Goal: Transaction & Acquisition: Purchase product/service

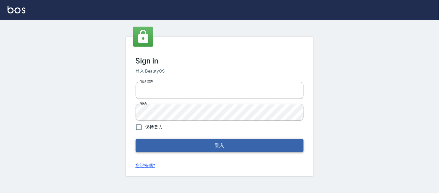
type input "25866822"
click at [227, 147] on button "登入" at bounding box center [220, 145] width 168 height 13
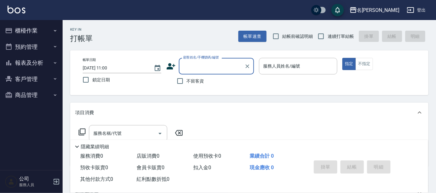
click at [25, 33] on button "櫃檯作業" at bounding box center [32, 31] width 58 height 16
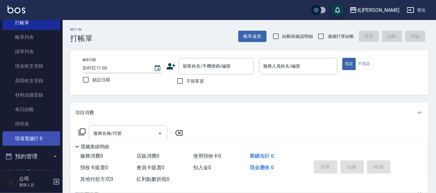
scroll to position [39, 0]
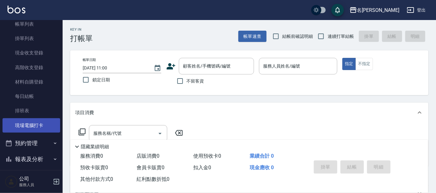
click at [45, 120] on link "現場電腦打卡" at bounding box center [32, 125] width 58 height 14
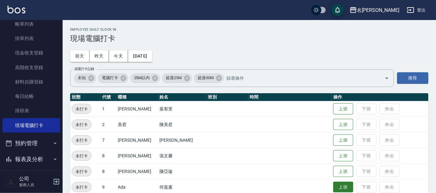
click at [341, 187] on button "上班" at bounding box center [343, 187] width 20 height 11
click at [371, 156] on td "上班 下班 外出" at bounding box center [380, 156] width 97 height 16
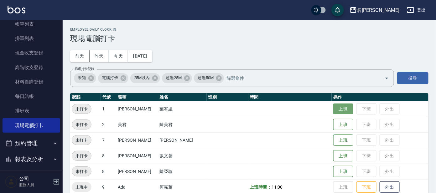
click at [340, 110] on button "上班" at bounding box center [343, 109] width 20 height 11
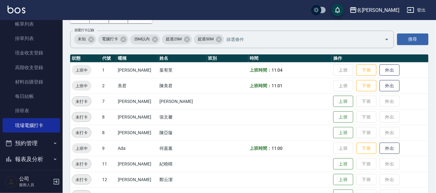
scroll to position [78, 0]
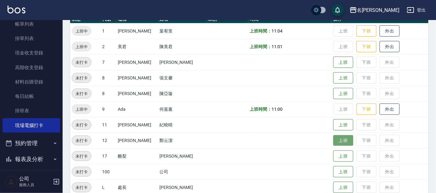
click at [335, 141] on button "上班" at bounding box center [343, 140] width 20 height 11
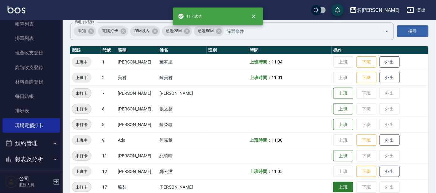
scroll to position [0, 0]
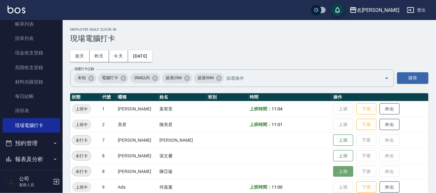
click at [336, 170] on button "上班" at bounding box center [343, 171] width 20 height 11
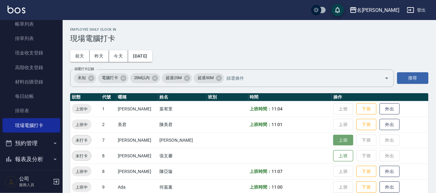
click at [333, 142] on button "上班" at bounding box center [343, 140] width 20 height 11
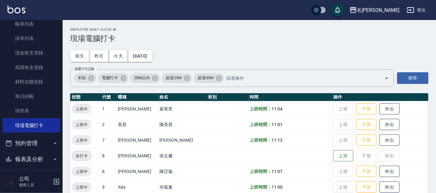
scroll to position [78, 0]
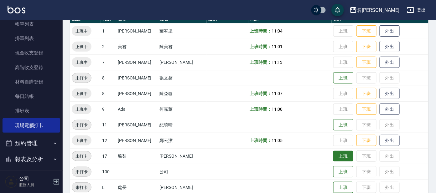
click at [334, 153] on button "上班" at bounding box center [343, 156] width 20 height 11
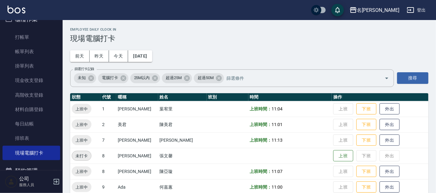
scroll to position [0, 0]
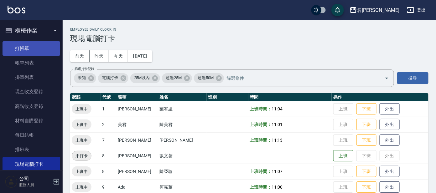
drag, startPoint x: 29, startPoint y: 43, endPoint x: 36, endPoint y: 43, distance: 6.9
click at [29, 43] on link "打帳單" at bounding box center [32, 48] width 58 height 14
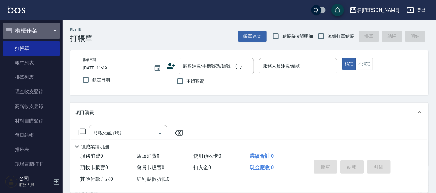
click at [55, 26] on button "櫃檯作業" at bounding box center [32, 31] width 58 height 16
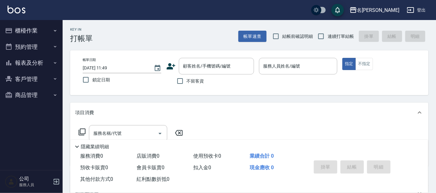
click at [41, 80] on button "客戶管理" at bounding box center [32, 79] width 58 height 16
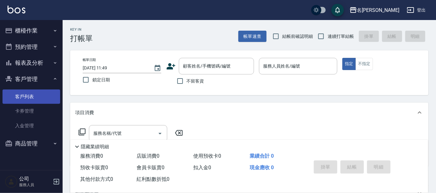
click at [33, 103] on link "客戶列表" at bounding box center [32, 97] width 58 height 14
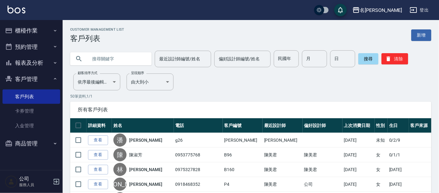
click at [104, 60] on input "text" at bounding box center [117, 58] width 59 height 17
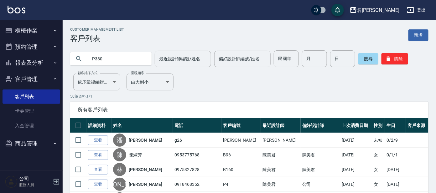
type input "P380"
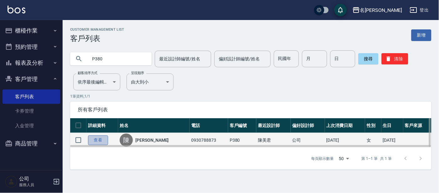
click at [100, 140] on link "查看" at bounding box center [98, 141] width 20 height 10
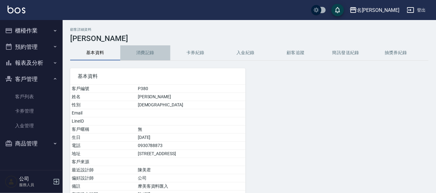
click at [152, 53] on button "消費記錄" at bounding box center [145, 52] width 50 height 15
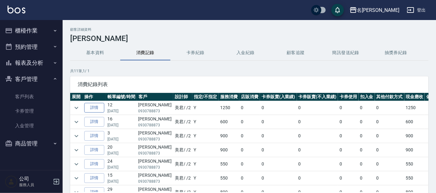
click at [90, 108] on link "詳情" at bounding box center [94, 108] width 20 height 10
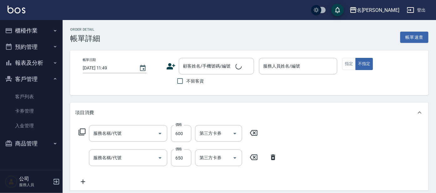
type input "[DATE] 16:17"
type input "美君-2"
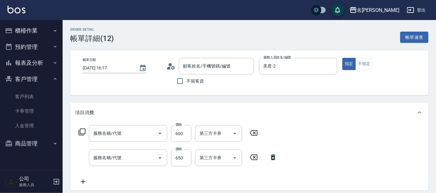
type input "剪髮 講師級設計師(300)"
type input "頭皮零敏感(111)"
type input "[PERSON_NAME]/0930788873/P380"
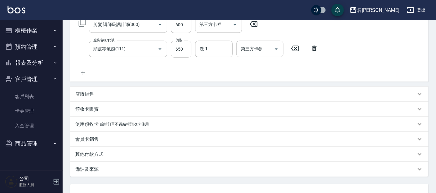
scroll to position [78, 0]
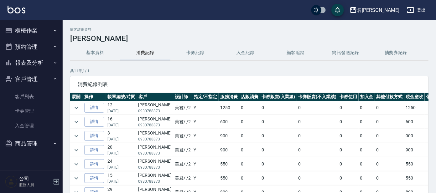
click at [37, 29] on button "櫃檯作業" at bounding box center [32, 31] width 58 height 16
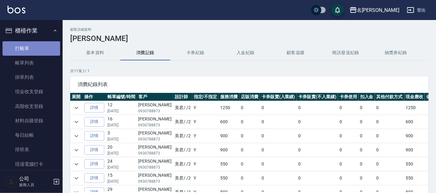
click at [33, 45] on link "打帳單" at bounding box center [32, 48] width 58 height 14
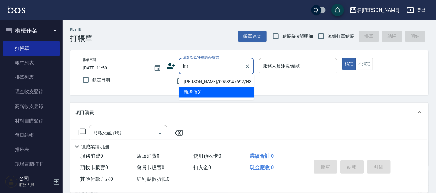
type input "[PERSON_NAME]/0953947692/H3"
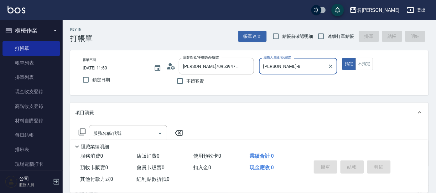
type input "[PERSON_NAME]-8"
click at [342, 58] on button "指定" at bounding box center [348, 64] width 13 height 12
type button "true"
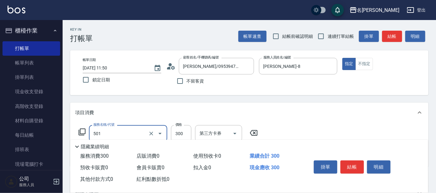
type input "洗髮(創意)(501)"
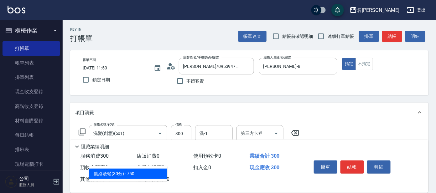
type input "303"
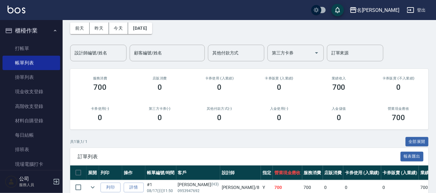
scroll to position [60, 0]
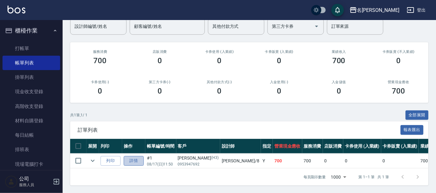
click at [133, 156] on link "詳情" at bounding box center [134, 161] width 20 height 10
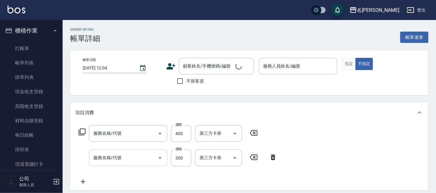
type input "[DATE] 11:50"
type input "[PERSON_NAME]-8"
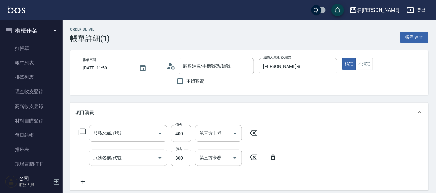
type input "剪髮C級設計師(303)"
type input "洗髮(創意)(501)"
type input "[PERSON_NAME]/0953947692/H3"
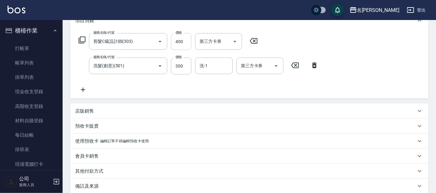
scroll to position [78, 0]
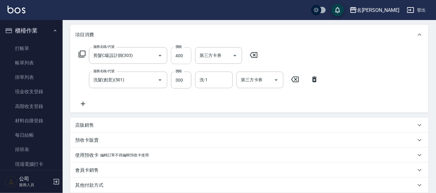
click at [181, 56] on input "400" at bounding box center [181, 55] width 20 height 17
type input "450"
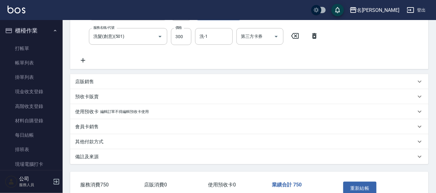
scroll to position [159, 0]
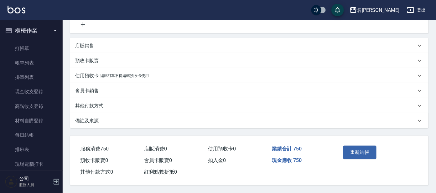
drag, startPoint x: 361, startPoint y: 149, endPoint x: 371, endPoint y: 152, distance: 10.1
click at [362, 149] on button "重新結帳" at bounding box center [359, 152] width 33 height 13
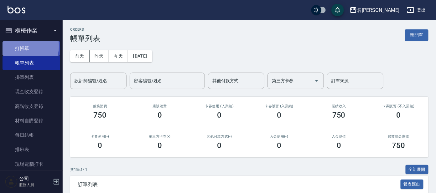
click at [22, 46] on link "打帳單" at bounding box center [32, 48] width 58 height 14
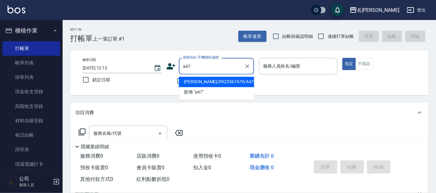
type input "[PERSON_NAME]/0923567479/A47"
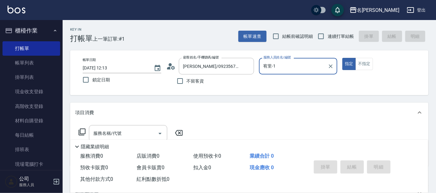
type input "宥里-1"
click at [342, 58] on button "指定" at bounding box center [348, 64] width 13 height 12
type button "true"
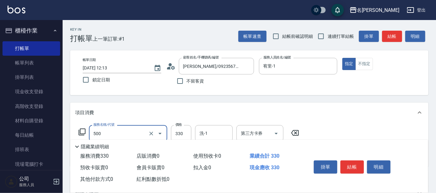
type input "高階洗髮(500)"
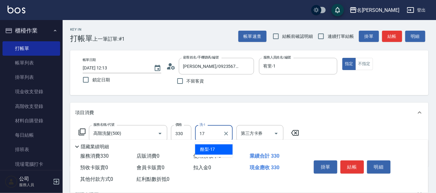
type input "酪梨-17"
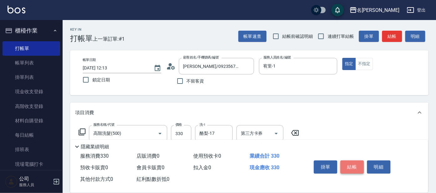
click at [351, 166] on button "結帳" at bounding box center [352, 167] width 23 height 13
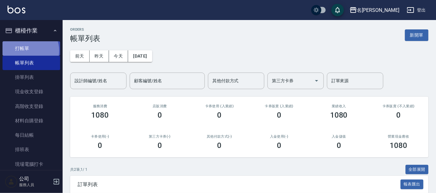
click at [27, 50] on link "打帳單" at bounding box center [32, 48] width 58 height 14
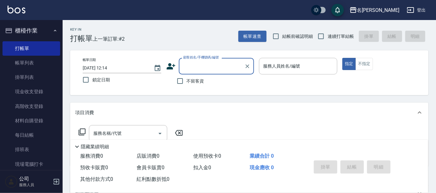
click at [206, 69] on input "顧客姓名/手機號碼/編號" at bounding box center [212, 66] width 60 height 11
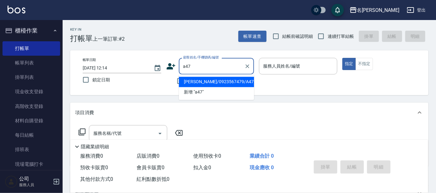
type input "[PERSON_NAME]/0923567479/A47"
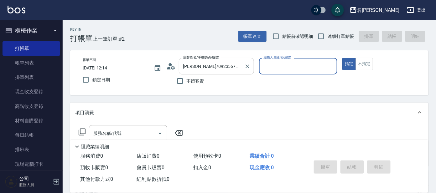
type input "宥里-1"
click at [342, 58] on button "指定" at bounding box center [348, 64] width 13 height 12
type button "true"
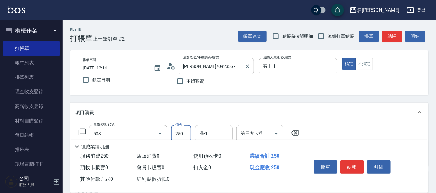
type input "洗髮(兒童)(503)"
click at [349, 166] on button "結帳" at bounding box center [352, 167] width 23 height 13
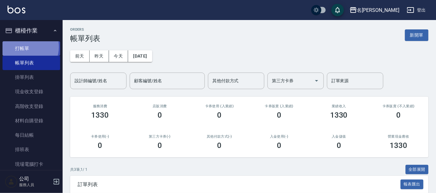
click at [24, 47] on link "打帳單" at bounding box center [32, 48] width 58 height 14
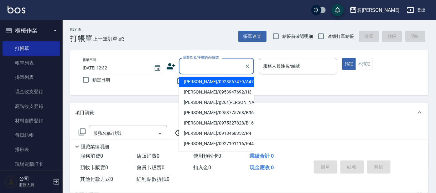
drag, startPoint x: 190, startPoint y: 69, endPoint x: 194, endPoint y: 65, distance: 5.3
click at [191, 69] on input "顧客姓名/手機號碼/編號" at bounding box center [212, 66] width 60 height 11
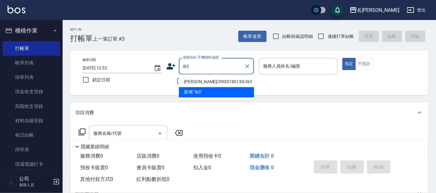
click at [195, 85] on li "[PERSON_NAME]/0905186130/I63" at bounding box center [216, 82] width 75 height 10
type input "[PERSON_NAME]/0905186130/I63"
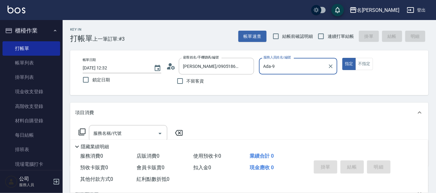
type input "Ada-9"
click at [80, 131] on icon at bounding box center [82, 132] width 8 height 8
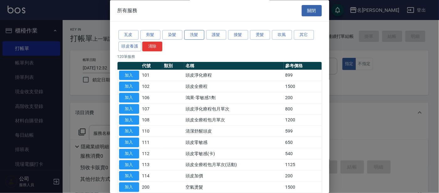
click at [198, 35] on button "洗髮" at bounding box center [194, 35] width 20 height 10
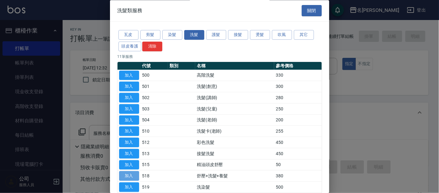
click at [125, 176] on button "加入" at bounding box center [129, 177] width 20 height 10
type input "舒壓+洗髮+養髮(518)"
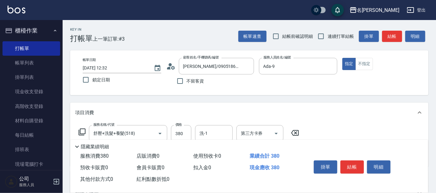
click at [80, 132] on icon at bounding box center [82, 132] width 7 height 7
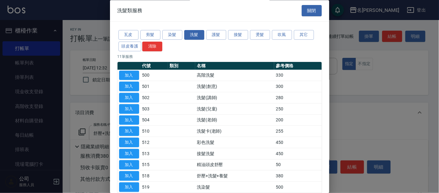
click at [351, 93] on div at bounding box center [219, 96] width 439 height 193
click at [307, 14] on button "關閉" at bounding box center [312, 11] width 20 height 12
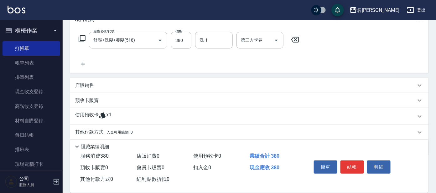
scroll to position [113, 0]
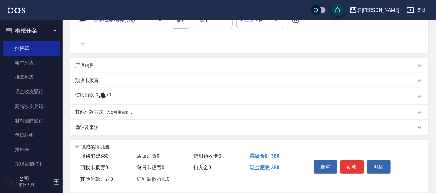
click at [112, 97] on div "使用預收卡 x1" at bounding box center [245, 96] width 341 height 9
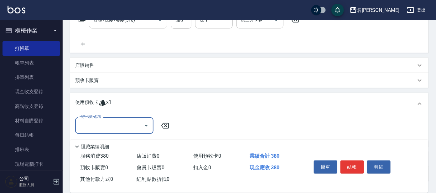
scroll to position [0, 0]
click at [114, 122] on input "卡券代號/名稱" at bounding box center [109, 125] width 63 height 11
click at [112, 142] on div "結構護髮包套3送1 剩餘1張" at bounding box center [114, 141] width 78 height 10
type input "結構護髮包套3送1"
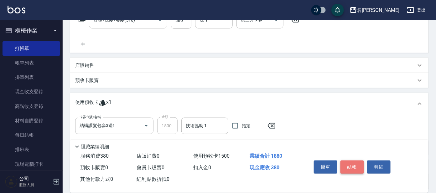
click at [349, 162] on button "結帳" at bounding box center [352, 167] width 23 height 13
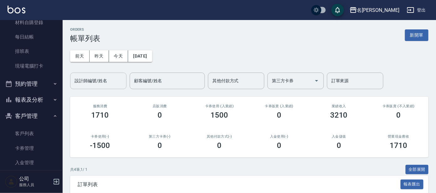
scroll to position [124, 0]
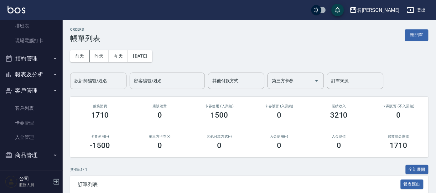
click at [94, 87] on div "設計師編號/姓名" at bounding box center [98, 81] width 56 height 17
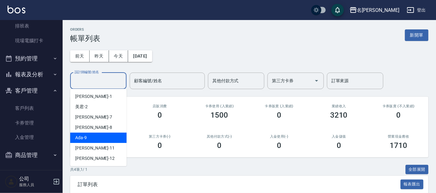
click at [92, 138] on div "Ada -9" at bounding box center [98, 138] width 56 height 10
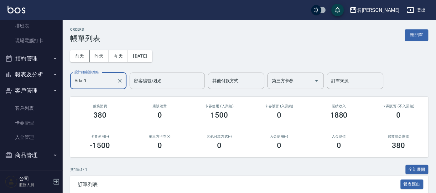
click at [106, 75] on div "Ada-9 設計師編號/姓名" at bounding box center [98, 81] width 56 height 17
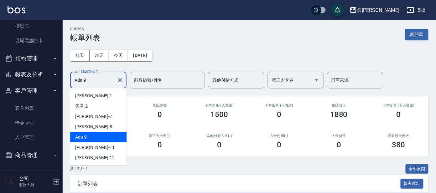
scroll to position [39, 0]
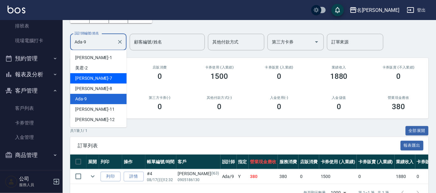
click at [106, 39] on input "Ada-9" at bounding box center [93, 42] width 41 height 11
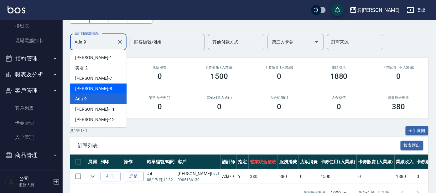
click at [88, 89] on div "[PERSON_NAME] -8" at bounding box center [98, 89] width 56 height 10
type input "[PERSON_NAME]-8"
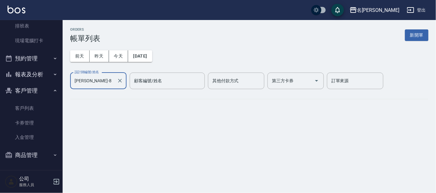
scroll to position [0, 0]
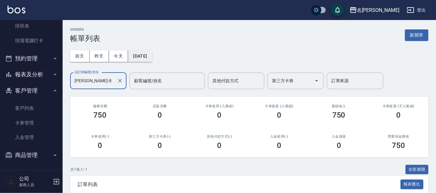
click at [146, 53] on button "[DATE]" at bounding box center [140, 56] width 24 height 12
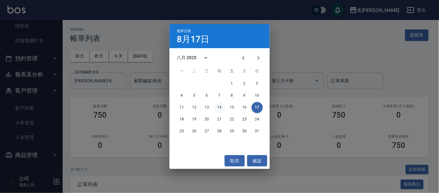
click at [221, 108] on button "14" at bounding box center [219, 107] width 11 height 11
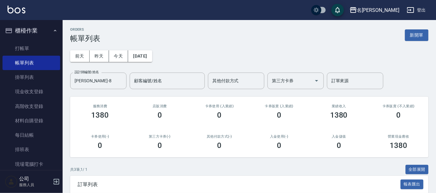
click at [144, 62] on div "[DATE] [DATE] [DATE] [DATE] 設計師編號/姓名 [PERSON_NAME]-8 設計師編號/姓名 顧客編號/姓名 顧客編號/姓名 其…" at bounding box center [249, 66] width 358 height 46
click at [152, 56] on button "[DATE]" at bounding box center [140, 56] width 24 height 12
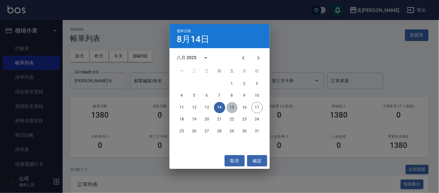
click at [235, 110] on button "15" at bounding box center [231, 107] width 11 height 11
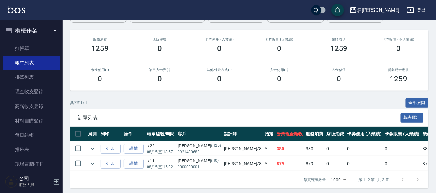
scroll to position [75, 0]
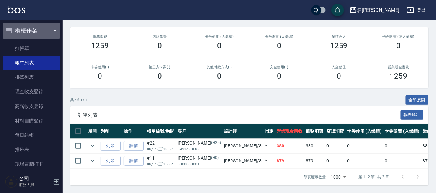
click at [37, 24] on button "櫃檯作業" at bounding box center [32, 31] width 58 height 16
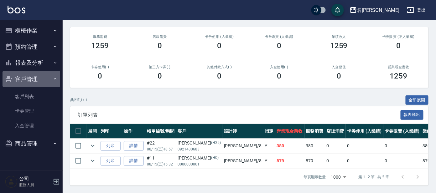
click at [49, 74] on button "客戶管理" at bounding box center [32, 79] width 58 height 16
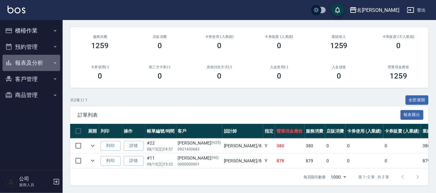
click at [44, 62] on button "報表及分析" at bounding box center [32, 63] width 58 height 16
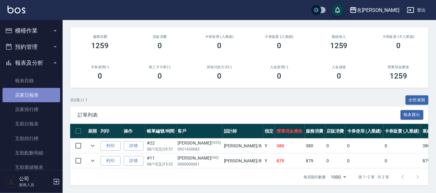
click at [41, 93] on link "店家日報表" at bounding box center [32, 95] width 58 height 14
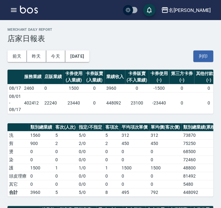
click at [103, 86] on td "0" at bounding box center [94, 88] width 21 height 8
click at [83, 56] on button "[DATE]" at bounding box center [77, 56] width 24 height 12
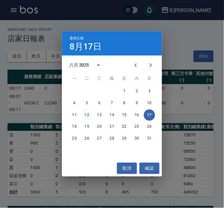
click at [85, 115] on button "12" at bounding box center [86, 114] width 11 height 11
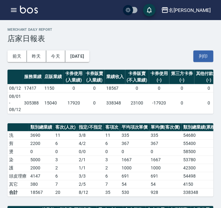
click at [103, 75] on th "卡券販賣 (入業績)" at bounding box center [94, 77] width 21 height 15
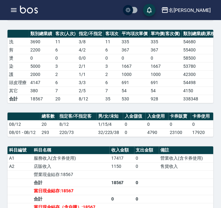
scroll to position [117, 0]
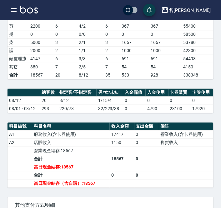
click at [76, 61] on td "6" at bounding box center [66, 59] width 24 height 8
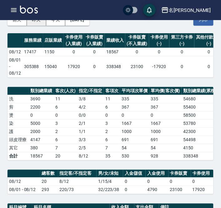
scroll to position [0, 0]
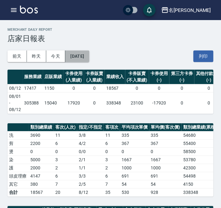
click at [85, 55] on button "[DATE]" at bounding box center [77, 56] width 24 height 12
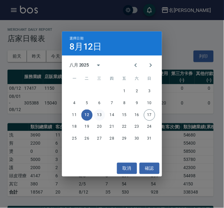
click at [97, 117] on button "13" at bounding box center [99, 114] width 11 height 11
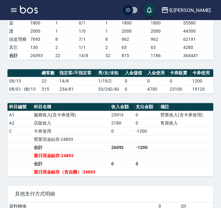
scroll to position [117, 0]
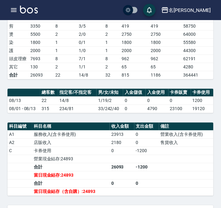
click at [69, 75] on tbody "洗 3440 10 6 / 4 10 344 344 58120 167 118 / 49 167 348 348 剪 3350 8 3 / 5 8 419 …" at bounding box center [207, 46] width 399 height 65
drag, startPoint x: 69, startPoint y: 75, endPoint x: 65, endPoint y: 91, distance: 15.6
click at [65, 91] on div "名留大龍 [DATE] 店家日報表 列印時間： [DATE][PHONE_NUMBER]:55 Merchant Daily Report 店家日報表 [DA…" at bounding box center [110, 150] width 221 height 495
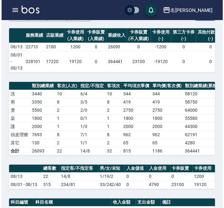
scroll to position [0, 0]
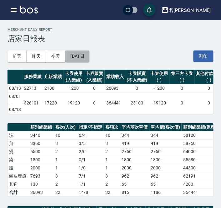
click at [89, 53] on button "[DATE]" at bounding box center [77, 56] width 24 height 12
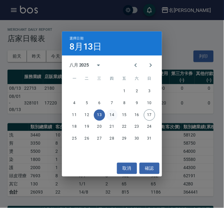
click at [114, 114] on button "14" at bounding box center [112, 114] width 11 height 11
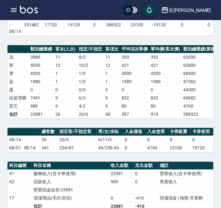
scroll to position [117, 0]
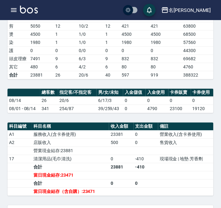
click at [70, 79] on td "26" at bounding box center [66, 75] width 24 height 8
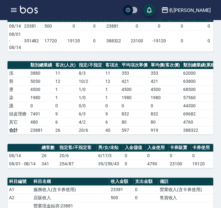
scroll to position [0, 0]
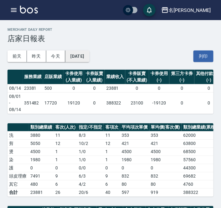
click at [89, 61] on button "[DATE]" at bounding box center [77, 56] width 24 height 12
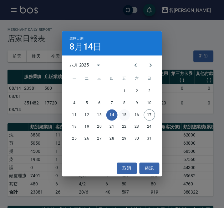
click at [125, 112] on button "15" at bounding box center [124, 114] width 11 height 11
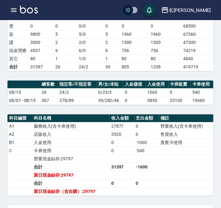
scroll to position [126, 0]
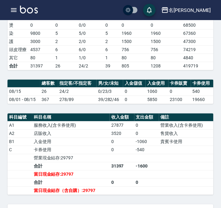
click at [148, 116] on div "名留大龍 [DATE] 店家日報表 列印時間： [DATE][PHONE_NUMBER]:56 Merchant Daily Report 店家日報表 [DA…" at bounding box center [110, 145] width 221 height 503
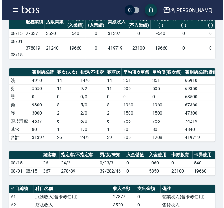
scroll to position [23, 0]
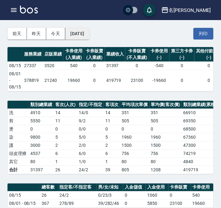
click at [81, 31] on button "[DATE]" at bounding box center [77, 34] width 24 height 12
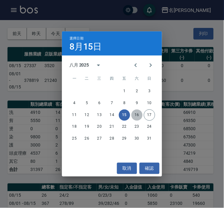
click at [137, 115] on button "16" at bounding box center [137, 114] width 11 height 11
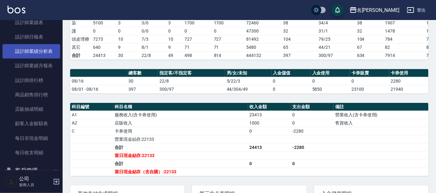
scroll to position [156, 0]
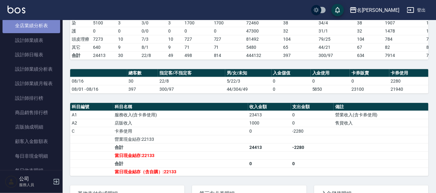
click at [35, 23] on link "全店業績分析表" at bounding box center [32, 25] width 58 height 14
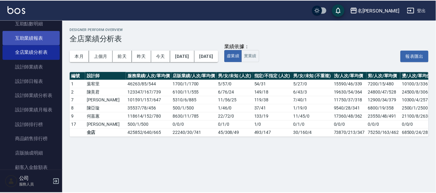
scroll to position [117, 0]
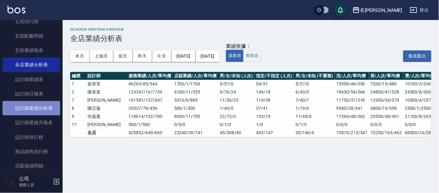
click at [40, 107] on link "設計師業績分析表" at bounding box center [32, 108] width 58 height 14
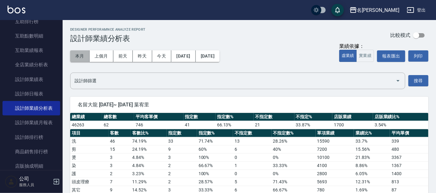
click at [83, 56] on button "本月" at bounding box center [79, 56] width 19 height 12
click at [367, 57] on button "實業績" at bounding box center [366, 56] width 18 height 12
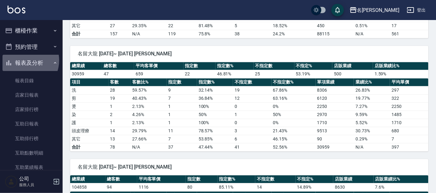
click at [24, 60] on button "報表及分析" at bounding box center [32, 63] width 58 height 16
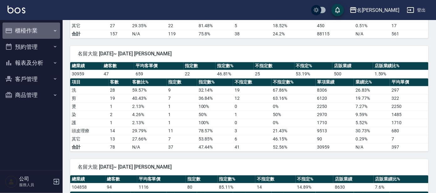
click at [30, 29] on button "櫃檯作業" at bounding box center [32, 31] width 58 height 16
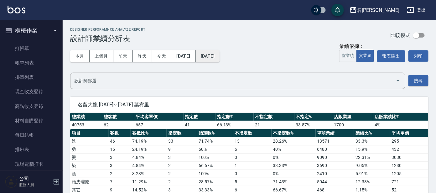
click at [220, 55] on button "[DATE]" at bounding box center [208, 56] width 24 height 12
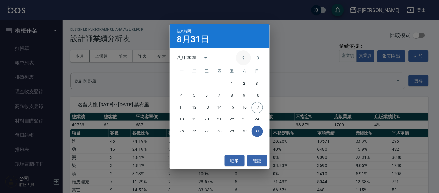
click at [245, 61] on icon "Previous month" at bounding box center [244, 58] width 8 height 8
click at [218, 108] on button "17" at bounding box center [219, 107] width 11 height 11
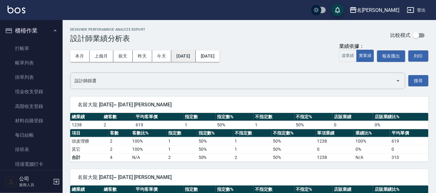
click at [195, 53] on button "[DATE]" at bounding box center [183, 56] width 24 height 12
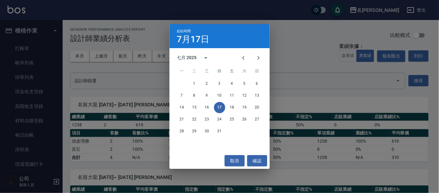
click at [195, 78] on div "1 2 3 4 5 6 7 8 9 10 11 12 13 14 15 16 17 18 19 20 21 22 23 24 25 26 27 28 29 3…" at bounding box center [219, 108] width 100 height 60
click at [195, 83] on button "1" at bounding box center [194, 83] width 11 height 11
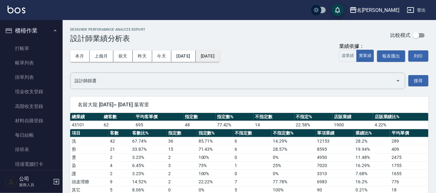
click at [220, 58] on button "[DATE]" at bounding box center [208, 56] width 24 height 12
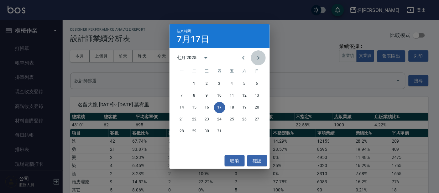
click at [258, 60] on icon "Next month" at bounding box center [259, 58] width 8 height 8
click at [256, 105] on button "17" at bounding box center [257, 107] width 11 height 11
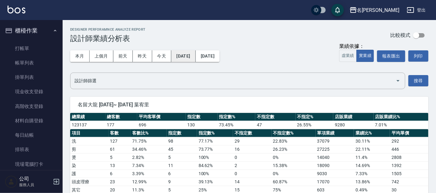
click at [193, 55] on button "[DATE]" at bounding box center [183, 56] width 24 height 12
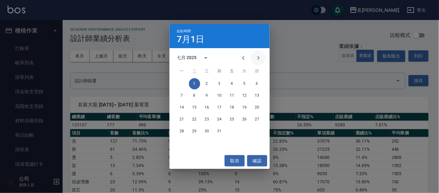
click at [266, 59] on button "Next month" at bounding box center [258, 57] width 15 height 15
click at [232, 81] on button "1" at bounding box center [231, 83] width 11 height 11
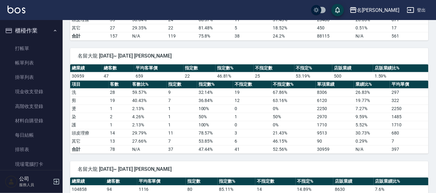
scroll to position [430, 0]
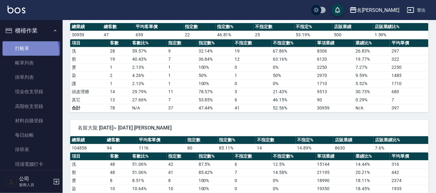
click at [25, 51] on link "打帳單" at bounding box center [32, 48] width 58 height 14
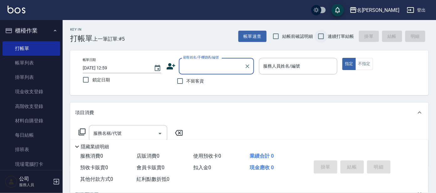
click at [327, 37] on input "連續打單結帳" at bounding box center [321, 36] width 13 height 13
checkbox input "true"
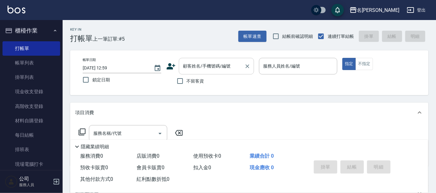
click at [216, 68] on input "顧客姓名/手機號碼/編號" at bounding box center [212, 66] width 60 height 11
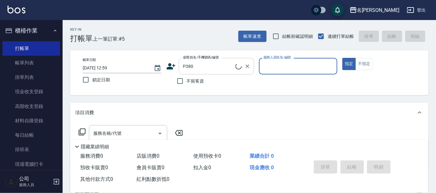
type input "[PERSON_NAME]/0930788873/P380"
type input "公司 -100"
click at [333, 66] on icon "Clear" at bounding box center [331, 66] width 6 height 6
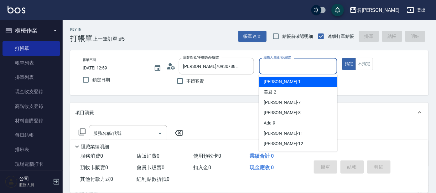
click at [325, 63] on input "服務人員姓名/編號" at bounding box center [298, 66] width 73 height 11
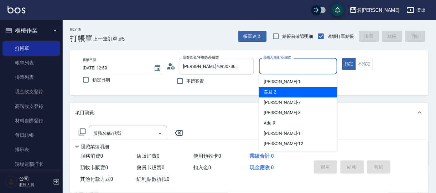
click at [319, 91] on div "美君 -2" at bounding box center [298, 92] width 79 height 10
type input "美君-2"
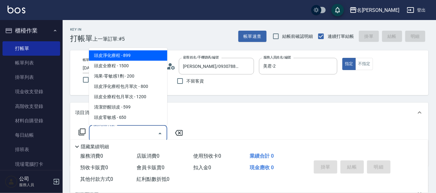
click at [131, 132] on input "服務名稱/代號" at bounding box center [123, 133] width 63 height 11
click at [144, 59] on span "頭皮淨化療程 - 899" at bounding box center [128, 55] width 78 height 10
type input "頭皮淨化療程(101)"
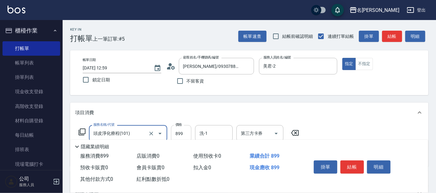
click at [190, 132] on input "899" at bounding box center [181, 133] width 20 height 17
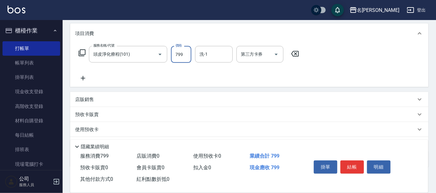
scroll to position [112, 0]
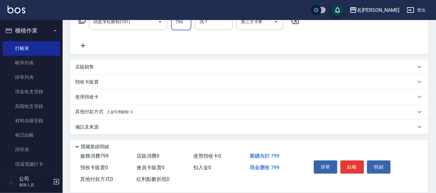
type input "799"
click at [86, 44] on icon at bounding box center [83, 46] width 16 height 8
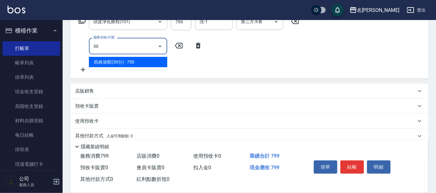
type input "筋絡放鬆(30分)(830)"
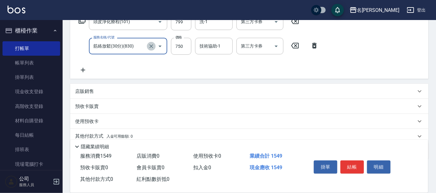
drag, startPoint x: 153, startPoint y: 44, endPoint x: 107, endPoint y: 43, distance: 45.1
click at [152, 44] on icon "Clear" at bounding box center [151, 46] width 4 height 4
click at [107, 43] on input "服務名稱/代號" at bounding box center [119, 46] width 55 height 11
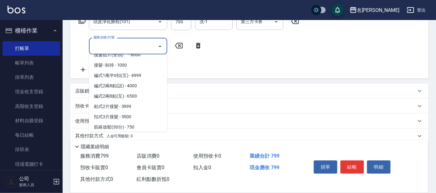
scroll to position [0, 0]
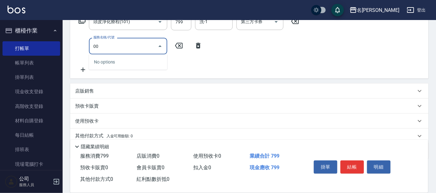
type input "0"
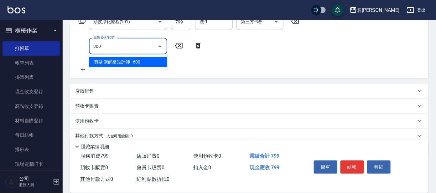
click at [133, 62] on span "剪髮 講師級設計師 - 600" at bounding box center [128, 62] width 78 height 10
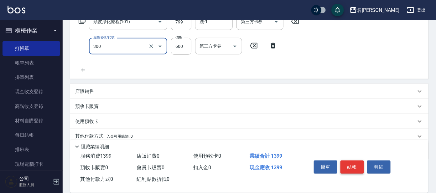
type input "剪髮 講師級設計師(300)"
click at [357, 164] on button "結帳" at bounding box center [352, 167] width 23 height 13
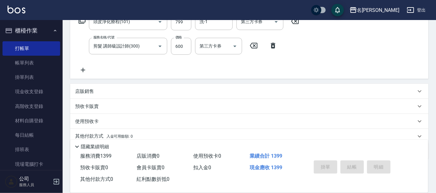
type input "[DATE] 13:12"
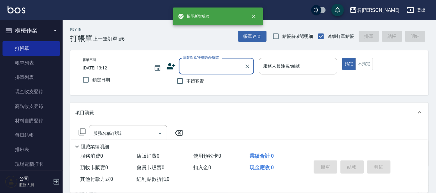
click at [53, 31] on icon "button" at bounding box center [55, 30] width 5 height 5
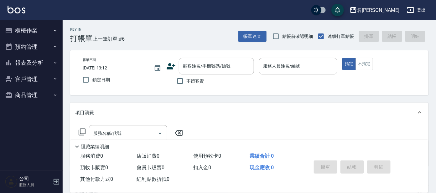
click at [39, 78] on button "客戶管理" at bounding box center [32, 79] width 58 height 16
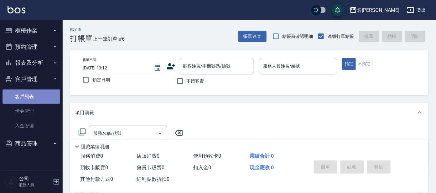
click at [31, 97] on link "客戶列表" at bounding box center [32, 97] width 58 height 14
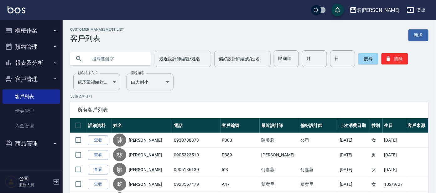
drag, startPoint x: 114, startPoint y: 62, endPoint x: 109, endPoint y: 49, distance: 13.1
click at [113, 61] on input "text" at bounding box center [117, 58] width 59 height 17
type input "00675"
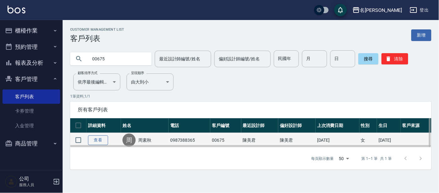
click at [98, 138] on link "查看" at bounding box center [98, 141] width 20 height 10
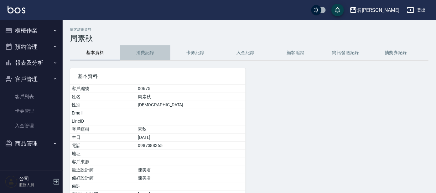
click at [148, 52] on button "消費記錄" at bounding box center [145, 52] width 50 height 15
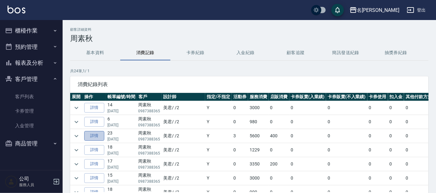
click at [100, 137] on link "詳情" at bounding box center [94, 136] width 20 height 10
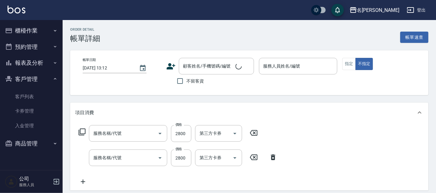
scroll to position [110, 0]
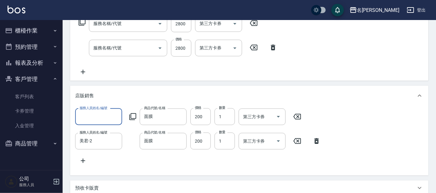
type input "[DATE] 17:53"
type input "美君-2"
type input "金髮兒溫塑燙(211)"
type input "染髮(400)"
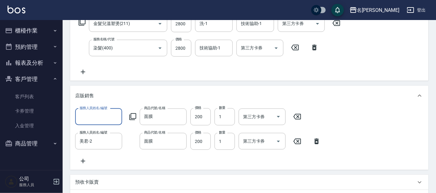
type input "周素秋/0987388365/00675"
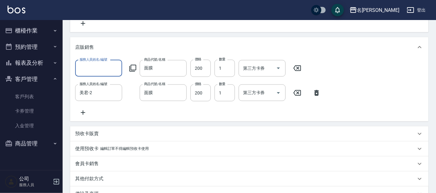
scroll to position [82, 0]
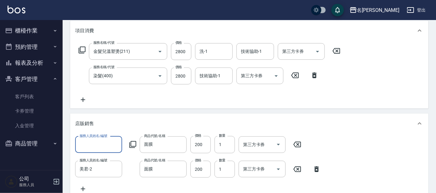
click at [34, 35] on button "櫃檯作業" at bounding box center [32, 31] width 58 height 16
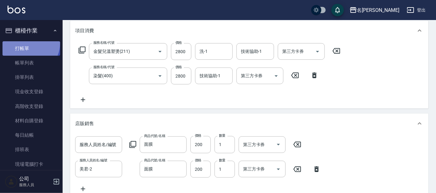
click at [28, 43] on link "打帳單" at bounding box center [32, 48] width 58 height 14
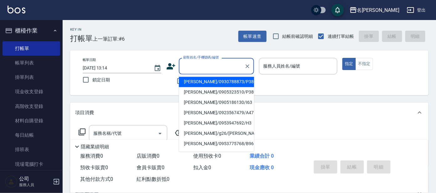
click at [195, 63] on input "顧客姓名/手機號碼/編號" at bounding box center [212, 66] width 60 height 11
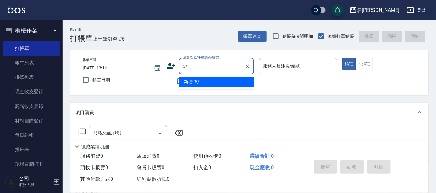
type input "5"
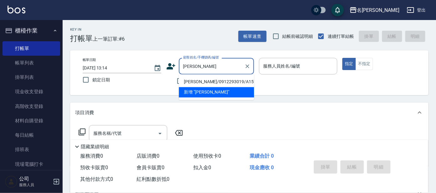
type input "[PERSON_NAME]"
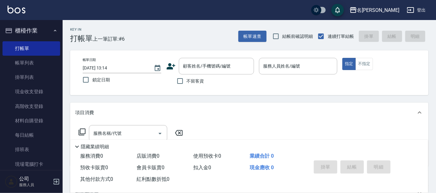
click at [157, 111] on div "項目消費" at bounding box center [245, 113] width 341 height 7
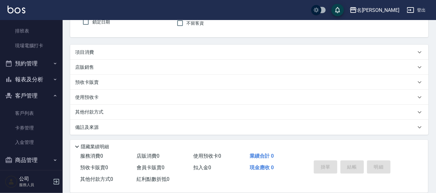
scroll to position [124, 0]
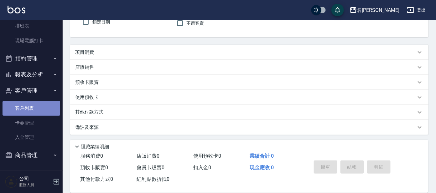
click at [31, 107] on link "客戶列表" at bounding box center [32, 108] width 58 height 14
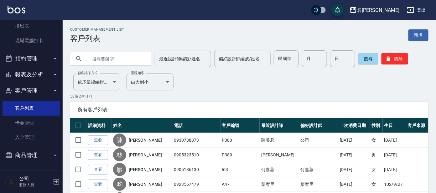
click at [144, 57] on input "text" at bounding box center [117, 58] width 59 height 17
type input "ㄇ"
type input "a157"
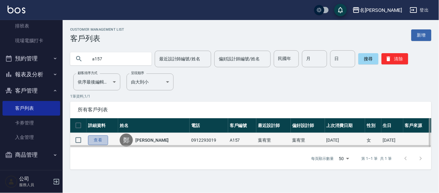
click at [96, 139] on link "查看" at bounding box center [98, 141] width 20 height 10
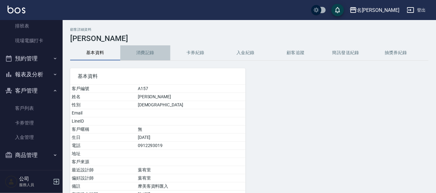
click at [141, 52] on button "消費記錄" at bounding box center [145, 52] width 50 height 15
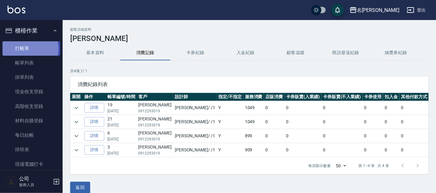
click at [26, 49] on link "打帳單" at bounding box center [32, 48] width 58 height 14
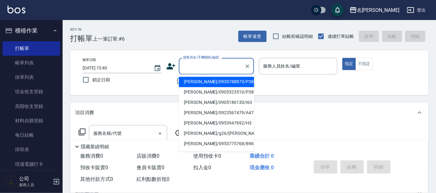
click at [206, 70] on input "顧客姓名/手機號碼/編號" at bounding box center [212, 66] width 60 height 11
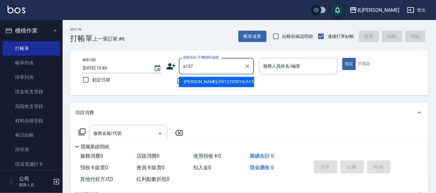
click at [211, 63] on input "a157" at bounding box center [212, 66] width 60 height 11
click at [212, 81] on li "[PERSON_NAME]/0912293019/A157" at bounding box center [216, 82] width 75 height 10
type input "[PERSON_NAME]/0912293019/A157"
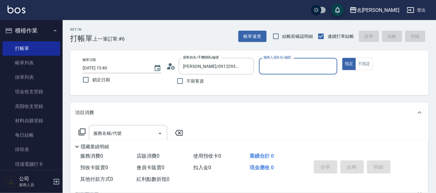
type input "宥里-1"
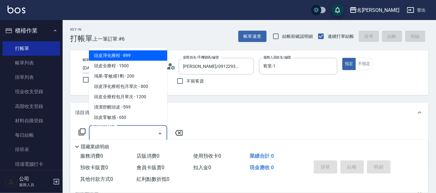
click at [106, 131] on input "服務名稱/代號" at bounding box center [123, 133] width 63 height 11
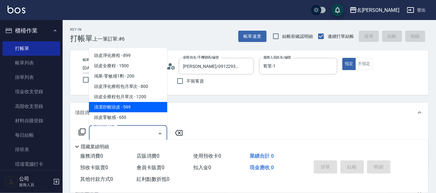
click at [115, 107] on span "清潔舒醒頭皮 - 599" at bounding box center [128, 107] width 78 height 10
type input "清潔舒醒頭皮(110)"
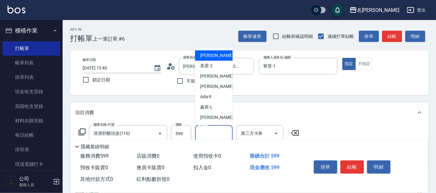
click at [213, 134] on input "洗-1" at bounding box center [214, 133] width 32 height 11
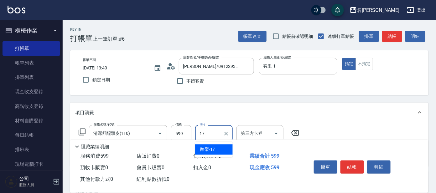
type input "酪梨-17"
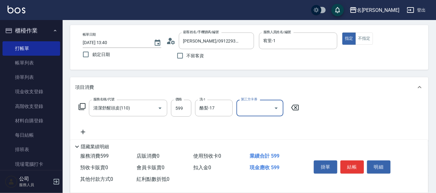
scroll to position [78, 0]
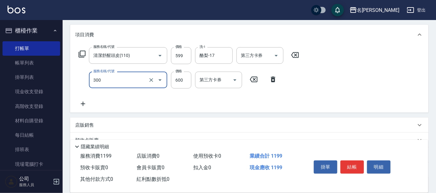
type input "剪髮 講師級設計師(300)"
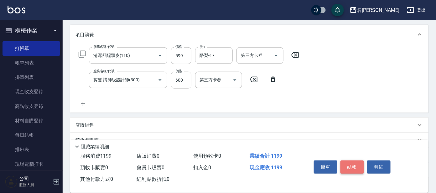
click at [357, 166] on button "結帳" at bounding box center [352, 167] width 23 height 13
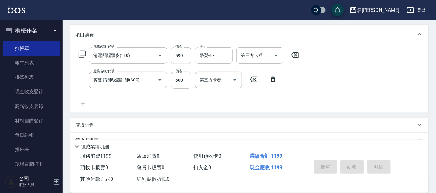
type input "[DATE] 13:41"
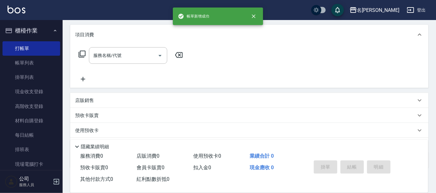
scroll to position [0, 0]
